Goal: Navigation & Orientation: Find specific page/section

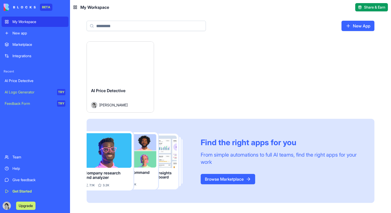
click at [113, 65] on button "Launch" at bounding box center [120, 62] width 39 height 10
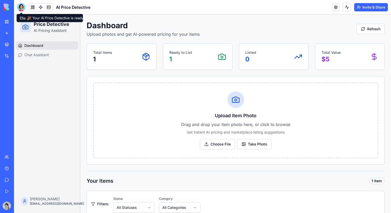
click at [22, 6] on div at bounding box center [21, 7] width 8 height 8
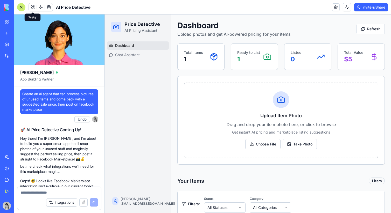
click at [34, 8] on button at bounding box center [33, 7] width 8 height 8
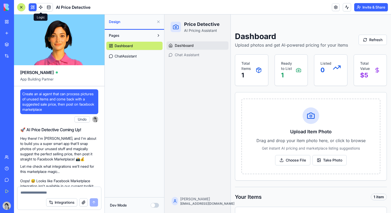
click at [40, 8] on link at bounding box center [41, 7] width 8 height 8
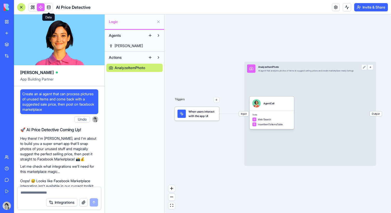
click at [52, 5] on link at bounding box center [49, 7] width 8 height 8
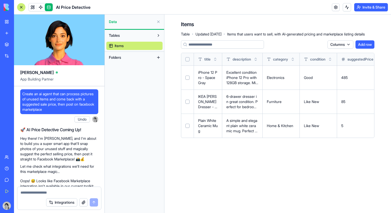
click at [129, 57] on button "Folders" at bounding box center [130, 57] width 48 height 8
click at [131, 34] on button "Tables" at bounding box center [130, 35] width 48 height 8
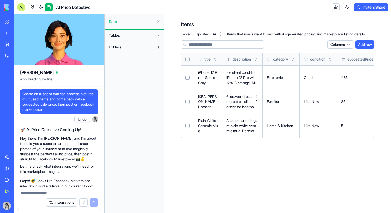
click at [126, 44] on button "Folders" at bounding box center [130, 47] width 48 height 8
click at [132, 33] on button "Tables" at bounding box center [130, 35] width 48 height 8
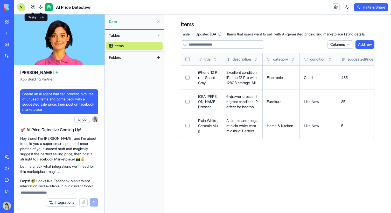
click at [32, 7] on link at bounding box center [33, 7] width 8 height 8
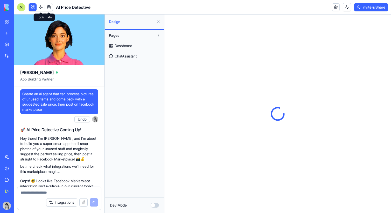
click at [39, 7] on link at bounding box center [41, 7] width 8 height 8
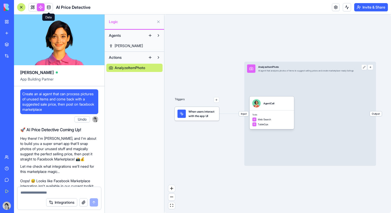
click at [49, 8] on link at bounding box center [49, 7] width 8 height 8
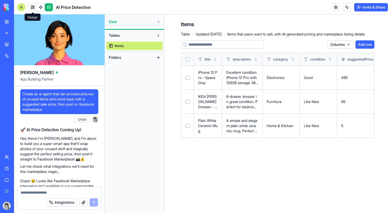
click at [31, 9] on link at bounding box center [33, 7] width 8 height 8
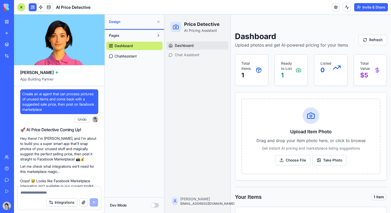
click at [269, 63] on div "Total Items 1 Ready to List 1 Listed 0 Total Value $ 5" at bounding box center [311, 70] width 152 height 32
click at [254, 70] on p "Total Items" at bounding box center [248, 66] width 14 height 10
click at [121, 54] on span "ChatAssistant" at bounding box center [126, 56] width 22 height 5
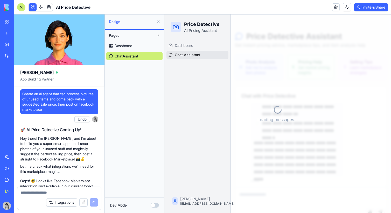
scroll to position [334, 0]
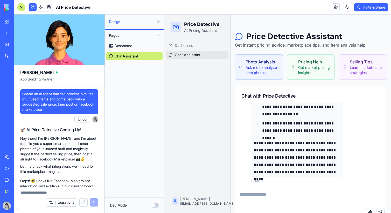
click at [126, 46] on span "Dashboard" at bounding box center [124, 45] width 18 height 5
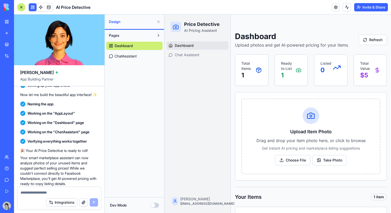
scroll to position [285, 0]
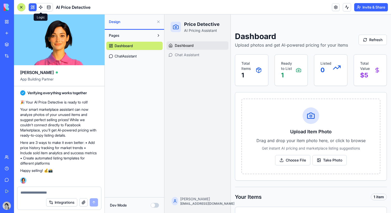
click at [39, 5] on link at bounding box center [41, 7] width 8 height 8
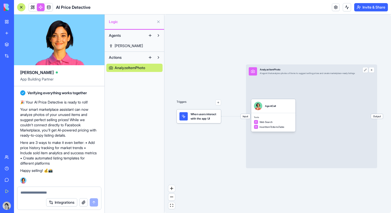
click at [156, 57] on button at bounding box center [158, 57] width 8 height 8
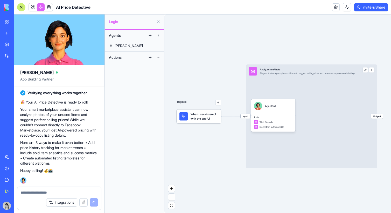
click at [158, 57] on button at bounding box center [158, 57] width 8 height 8
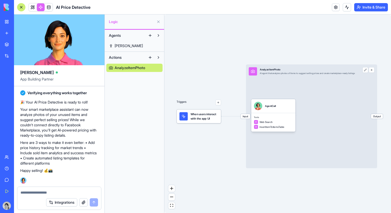
click at [124, 47] on link "[PERSON_NAME]" at bounding box center [134, 46] width 56 height 8
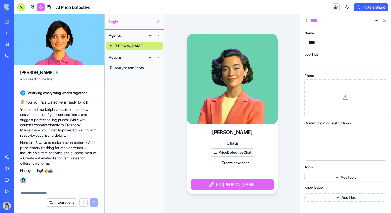
click at [121, 56] on span "Actions" at bounding box center [115, 57] width 13 height 5
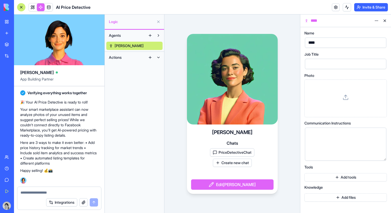
click at [121, 56] on span "Actions" at bounding box center [115, 57] width 13 height 5
click at [123, 65] on link "AnalyzeItemPhoto" at bounding box center [134, 68] width 56 height 8
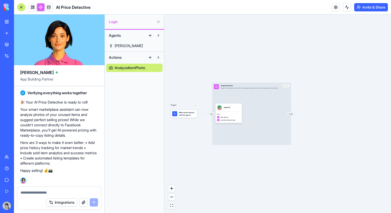
click at [121, 45] on span "[PERSON_NAME]" at bounding box center [129, 45] width 28 height 5
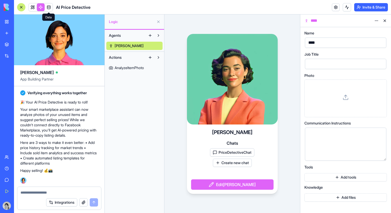
click at [49, 7] on link at bounding box center [49, 7] width 8 height 8
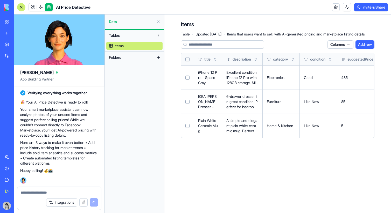
click at [123, 58] on button "Folders" at bounding box center [130, 57] width 48 height 8
click at [123, 38] on button "Tables" at bounding box center [130, 35] width 48 height 8
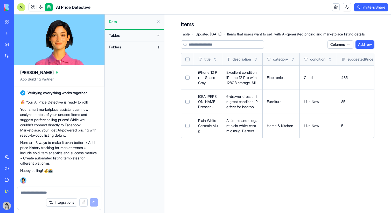
click at [121, 38] on button "Tables" at bounding box center [130, 35] width 48 height 8
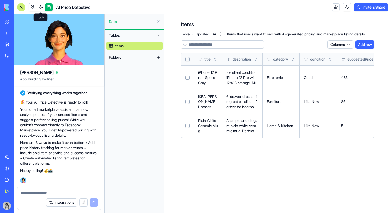
click at [41, 7] on link at bounding box center [41, 7] width 8 height 8
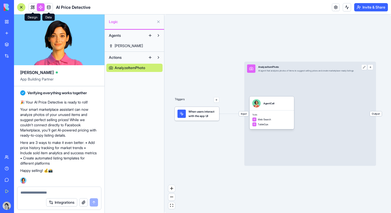
click at [33, 6] on link at bounding box center [33, 7] width 8 height 8
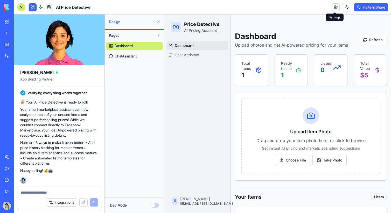
click at [334, 6] on link at bounding box center [336, 7] width 8 height 8
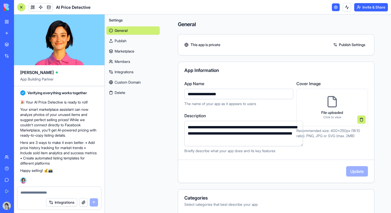
click at [307, 89] on div "File uploaded Click to view" at bounding box center [332, 107] width 72 height 37
click at [334, 9] on link at bounding box center [336, 7] width 8 height 8
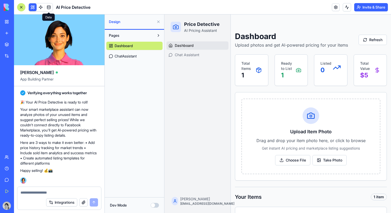
click at [48, 7] on link at bounding box center [49, 7] width 8 height 8
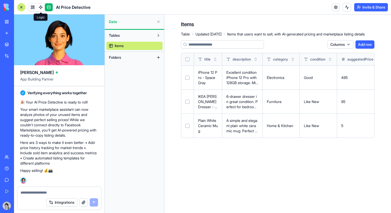
click at [41, 8] on link at bounding box center [41, 7] width 8 height 8
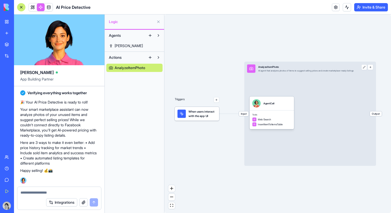
click at [36, 7] on link at bounding box center [33, 7] width 8 height 8
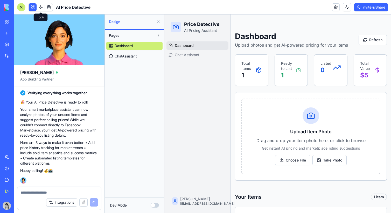
click at [41, 8] on link at bounding box center [41, 7] width 8 height 8
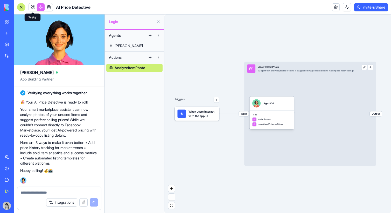
click at [35, 7] on link at bounding box center [33, 7] width 8 height 8
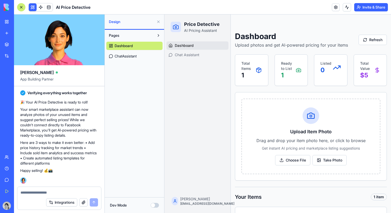
click at [154, 205] on button "Dev Mode" at bounding box center [155, 205] width 8 height 5
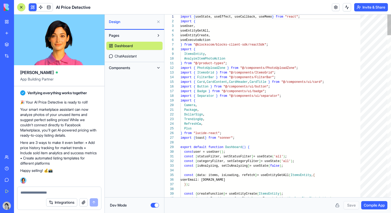
scroll to position [47, 0]
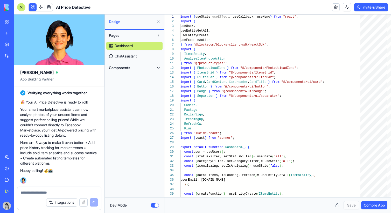
click at [154, 205] on button "Dev Mode" at bounding box center [155, 205] width 8 height 5
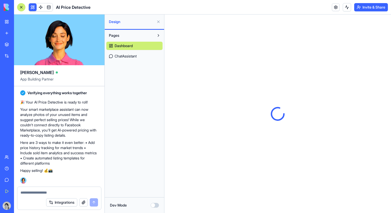
scroll to position [0, 0]
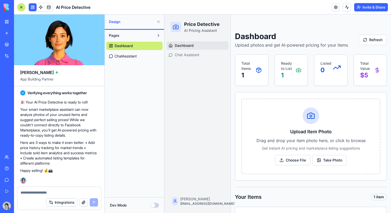
click at [155, 205] on button "Dev Mode" at bounding box center [155, 205] width 8 height 5
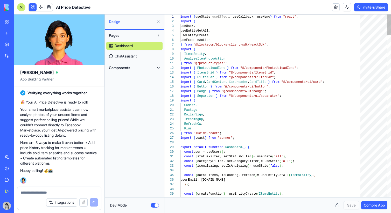
scroll to position [47, 0]
click at [155, 205] on button "Dev Mode" at bounding box center [155, 205] width 8 height 5
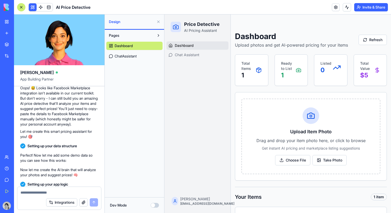
scroll to position [0, 0]
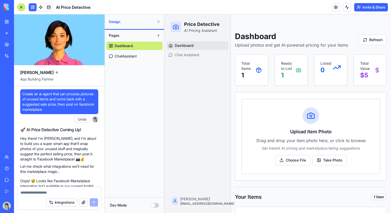
click at [21, 8] on div at bounding box center [21, 7] width 8 height 8
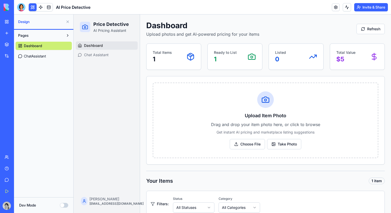
click at [21, 8] on div at bounding box center [21, 7] width 8 height 8
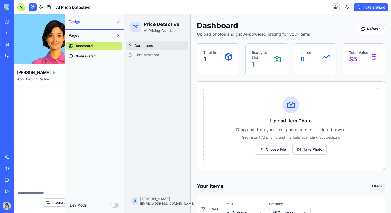
scroll to position [285, 0]
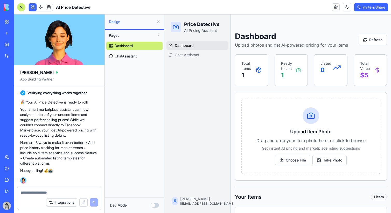
click at [21, 8] on div at bounding box center [21, 7] width 8 height 8
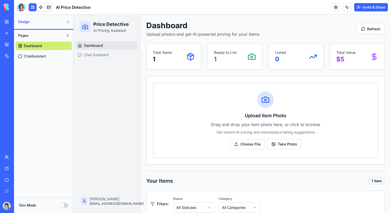
click at [21, 8] on div at bounding box center [21, 7] width 8 height 8
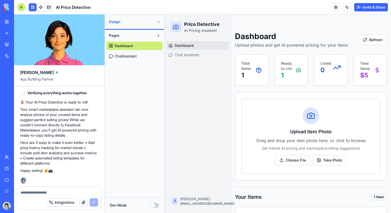
click at [21, 8] on div at bounding box center [21, 7] width 8 height 8
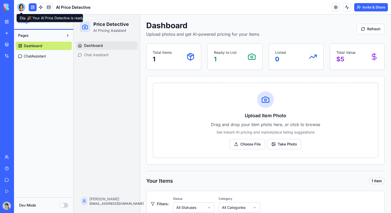
click at [13, 45] on div "Marketplace" at bounding box center [15, 44] width 7 height 5
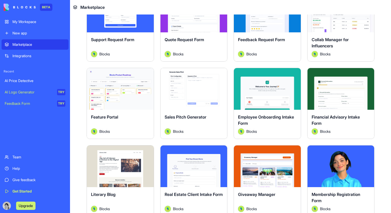
scroll to position [377, 0]
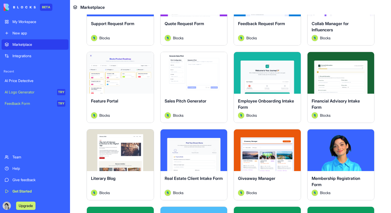
click at [122, 74] on button "Explore" at bounding box center [120, 73] width 39 height 10
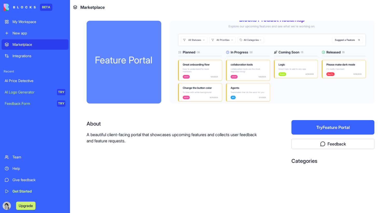
click at [41, 54] on div "Integrations" at bounding box center [38, 55] width 53 height 5
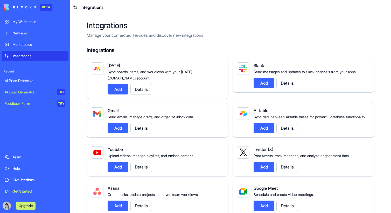
scroll to position [24, 0]
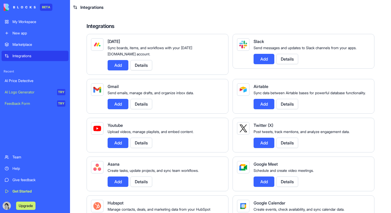
click at [34, 81] on div "AI Price Detective" at bounding box center [35, 80] width 61 height 5
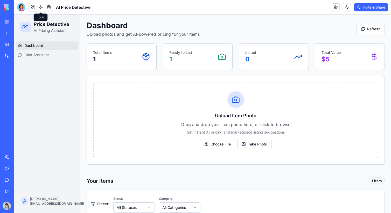
click at [44, 7] on link at bounding box center [41, 7] width 8 height 8
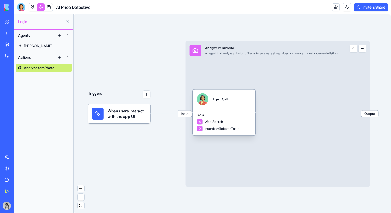
click at [211, 109] on div "AgentCall" at bounding box center [224, 99] width 62 height 19
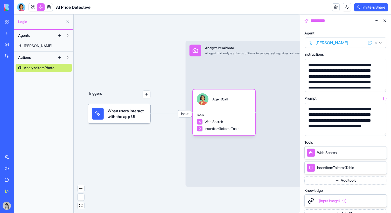
scroll to position [92, 0]
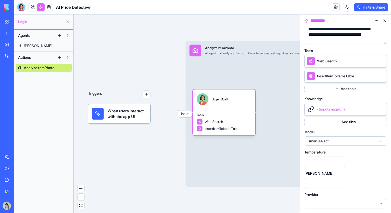
click at [387, 21] on button at bounding box center [384, 21] width 8 height 8
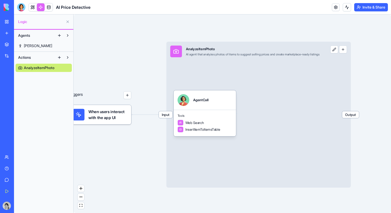
click at [351, 116] on span "Output" at bounding box center [350, 114] width 17 height 7
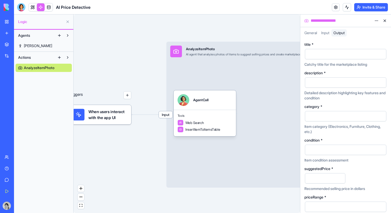
click at [385, 24] on button at bounding box center [384, 21] width 8 height 8
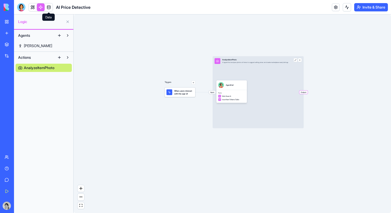
click at [35, 8] on link at bounding box center [33, 7] width 8 height 8
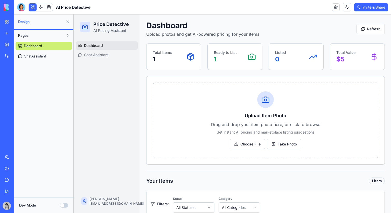
click at [123, 46] on link "Dashboard" at bounding box center [107, 45] width 62 height 8
click at [115, 54] on link "Chat Assistant" at bounding box center [107, 55] width 62 height 8
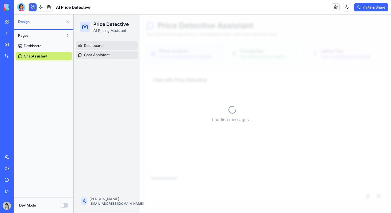
click at [118, 42] on link "Dashboard" at bounding box center [107, 45] width 62 height 8
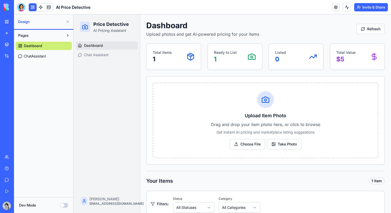
click at [66, 34] on button at bounding box center [67, 35] width 8 height 8
click at [67, 35] on button at bounding box center [67, 35] width 8 height 8
click at [67, 22] on button at bounding box center [67, 22] width 8 height 8
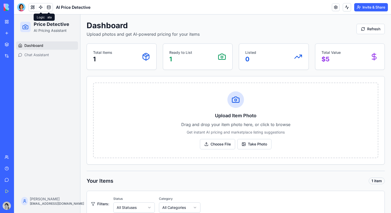
click at [32, 5] on button at bounding box center [33, 7] width 8 height 8
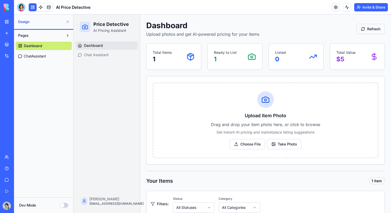
click at [377, 29] on button "Refresh" at bounding box center [370, 29] width 28 height 10
click at [345, 6] on button at bounding box center [347, 7] width 8 height 8
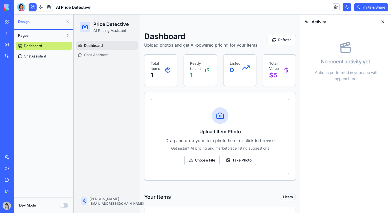
click at [345, 6] on button at bounding box center [347, 7] width 8 height 8
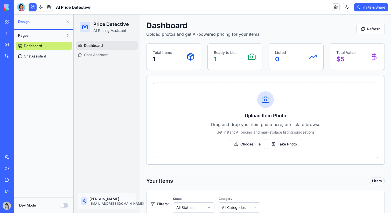
click at [89, 196] on html "Price Detective AI Pricing Assistant Dashboard Chat Assistant Phoebe [EMAIL_ADD…" at bounding box center [232, 176] width 317 height 322
click at [97, 165] on html "Price Detective AI Pricing Assistant Dashboard Chat Assistant Phoebe [EMAIL_ADD…" at bounding box center [232, 176] width 317 height 322
click at [62, 206] on button "Dev Mode" at bounding box center [64, 205] width 8 height 5
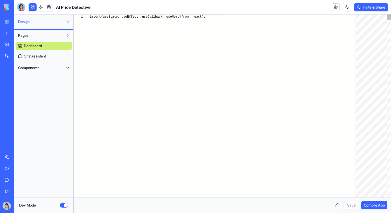
scroll to position [47, 0]
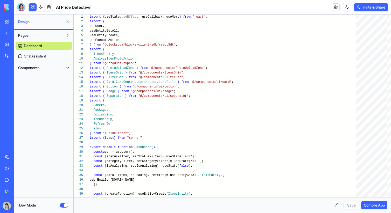
click at [47, 65] on button "Components" at bounding box center [40, 68] width 48 height 8
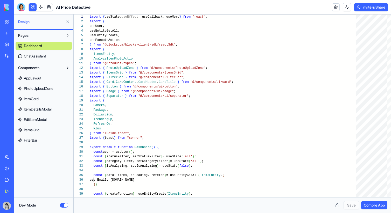
click at [34, 79] on span "AppLayout" at bounding box center [32, 78] width 17 height 5
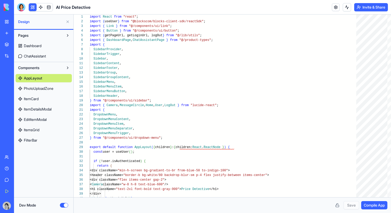
click at [34, 84] on div "AppLayout PhotoUploadZone ItemCard ItemDetailsModal EditItemModal ItemsGrid Fil…" at bounding box center [44, 108] width 56 height 73
click at [34, 87] on span "PhotoUploadZone" at bounding box center [39, 88] width 30 height 5
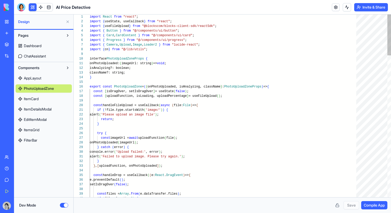
click at [34, 98] on span "ItemCard" at bounding box center [31, 98] width 15 height 5
type textarea "** ******* **** **"
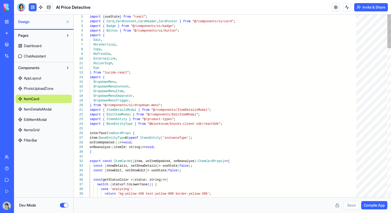
scroll to position [18, 0]
click at [64, 204] on button "Dev Mode" at bounding box center [64, 205] width 8 height 5
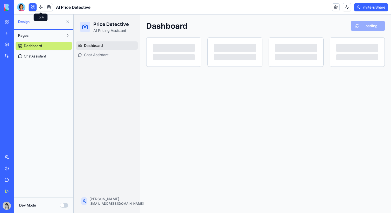
click at [41, 7] on link at bounding box center [41, 7] width 8 height 8
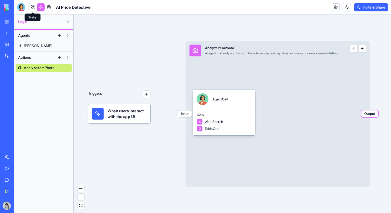
click at [33, 7] on link at bounding box center [33, 7] width 8 height 8
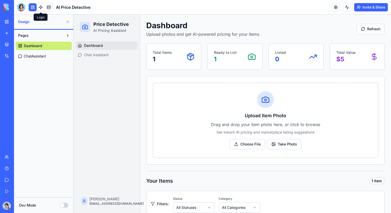
click at [40, 9] on link at bounding box center [41, 7] width 8 height 8
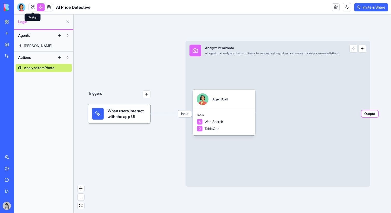
click at [34, 9] on link at bounding box center [33, 7] width 8 height 8
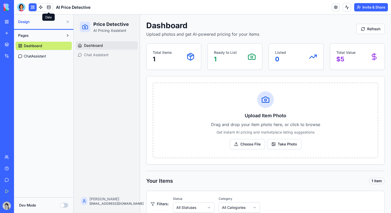
click at [47, 9] on link at bounding box center [49, 7] width 8 height 8
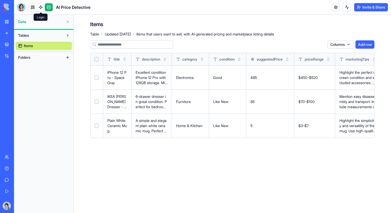
click at [41, 8] on link at bounding box center [41, 7] width 8 height 8
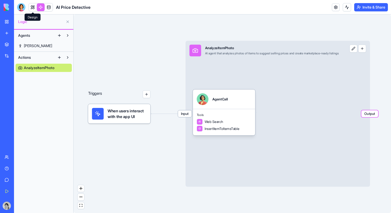
click at [32, 6] on link at bounding box center [33, 7] width 8 height 8
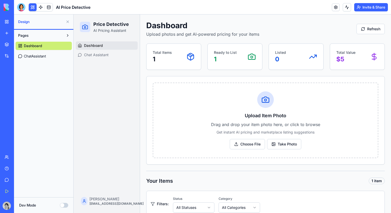
click at [7, 91] on div "AI Logo Generator" at bounding box center [6, 92] width 3 height 5
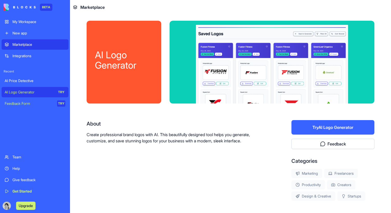
click at [38, 102] on div "Feedback Form" at bounding box center [29, 103] width 49 height 5
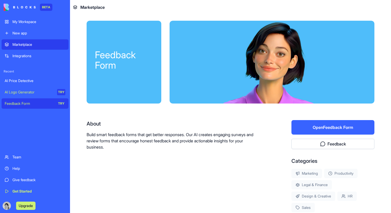
click at [32, 58] on div "Integrations" at bounding box center [38, 55] width 53 height 5
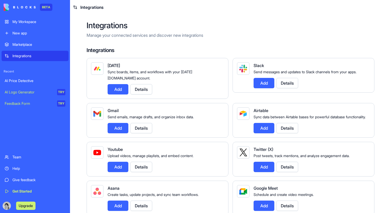
click at [32, 32] on div "New app" at bounding box center [38, 33] width 53 height 5
